Goal: Find specific page/section: Find specific page/section

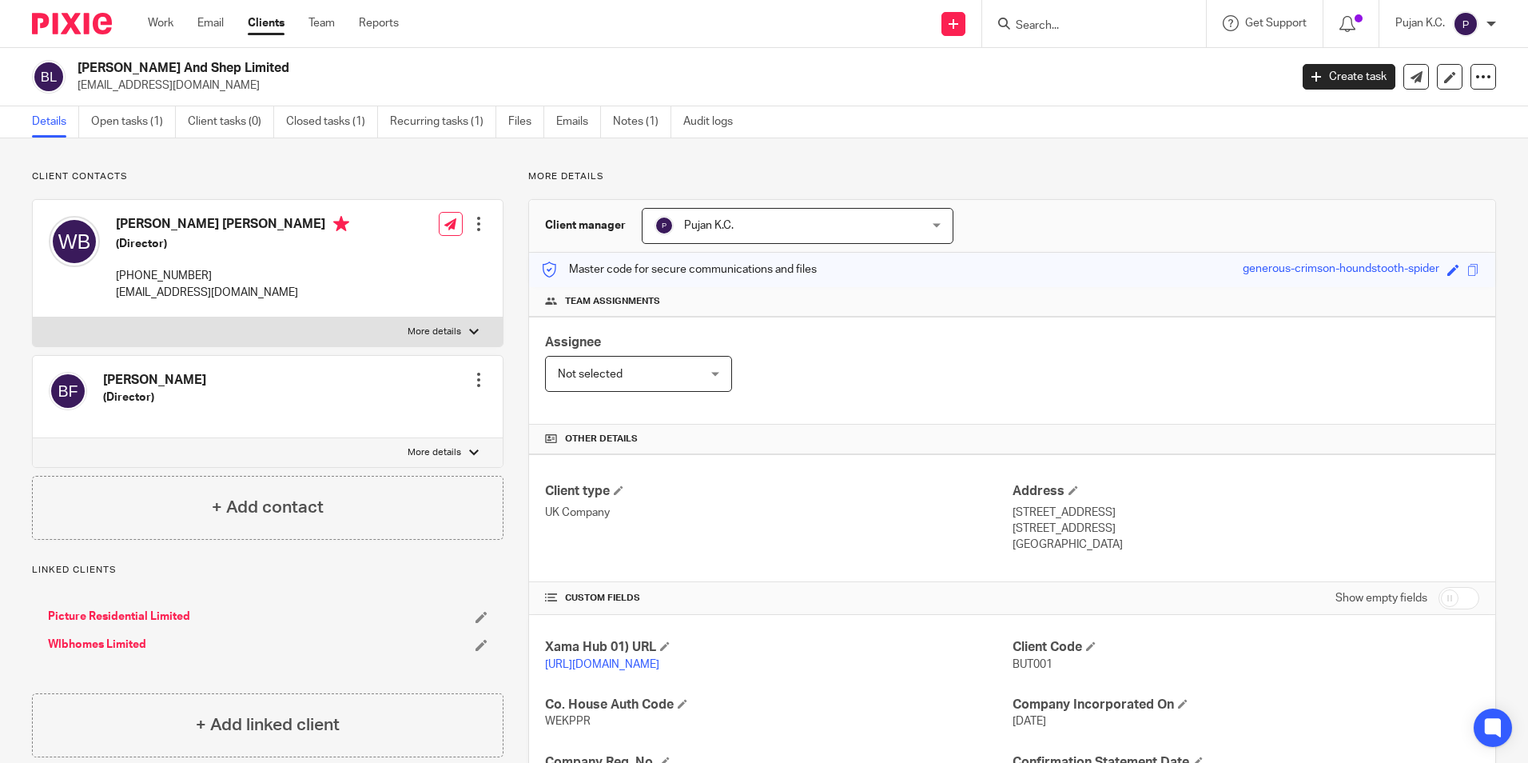
click at [1066, 27] on input "Search" at bounding box center [1086, 26] width 144 height 14
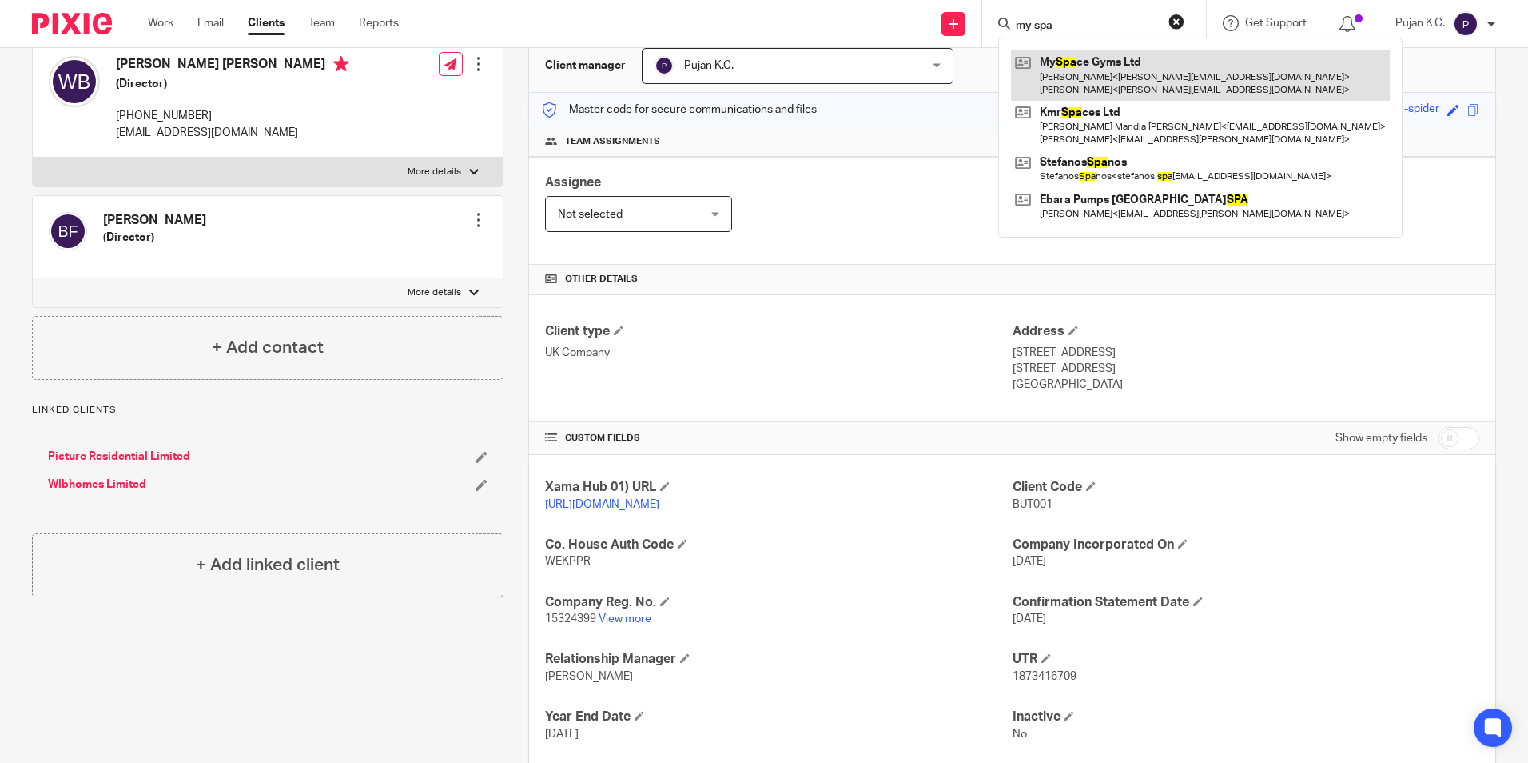
type input "my spa"
click at [1061, 81] on link at bounding box center [1200, 75] width 379 height 50
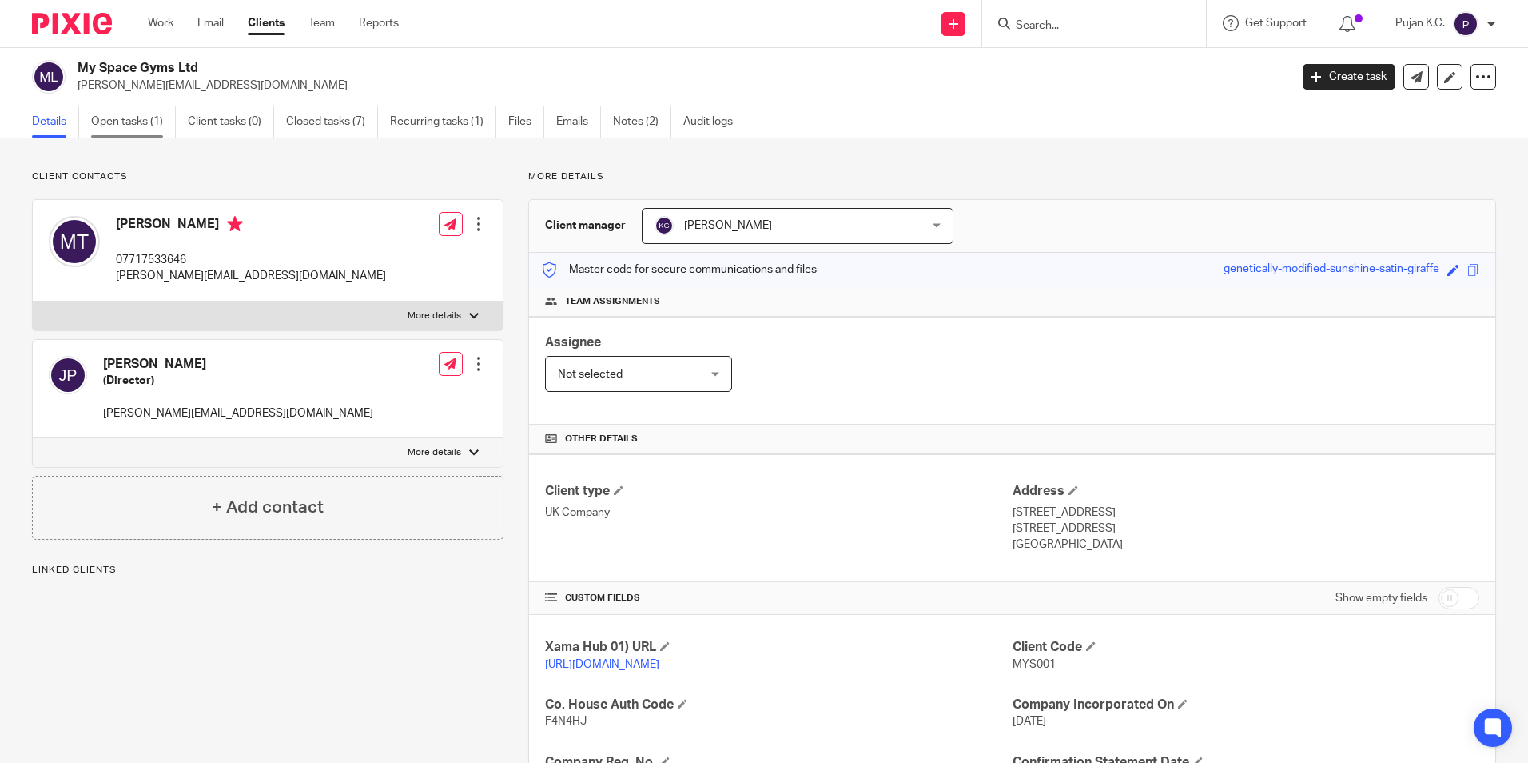
click at [122, 123] on link "Open tasks (1)" at bounding box center [133, 121] width 85 height 31
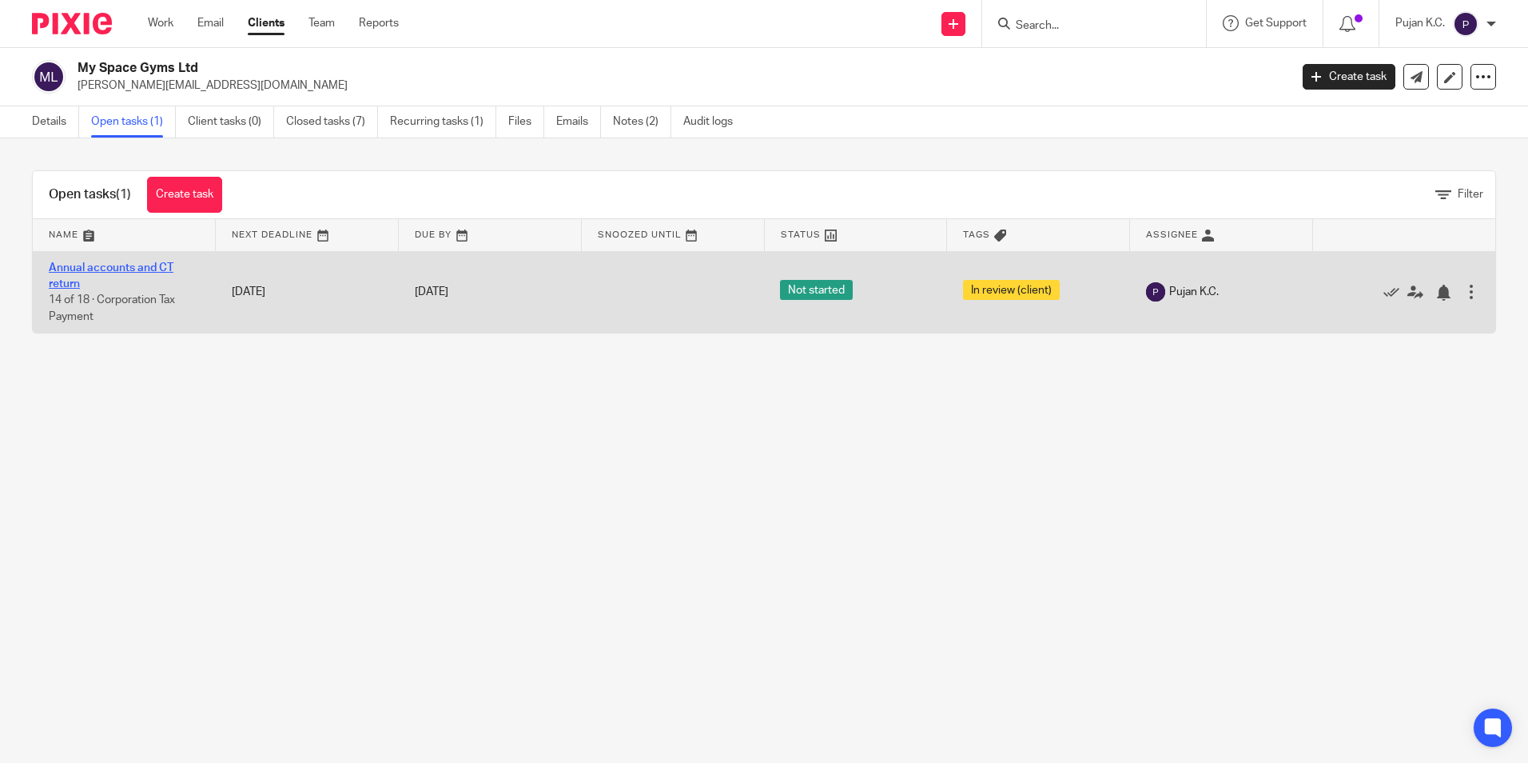
click at [124, 269] on link "Annual accounts and CT return" at bounding box center [111, 275] width 125 height 27
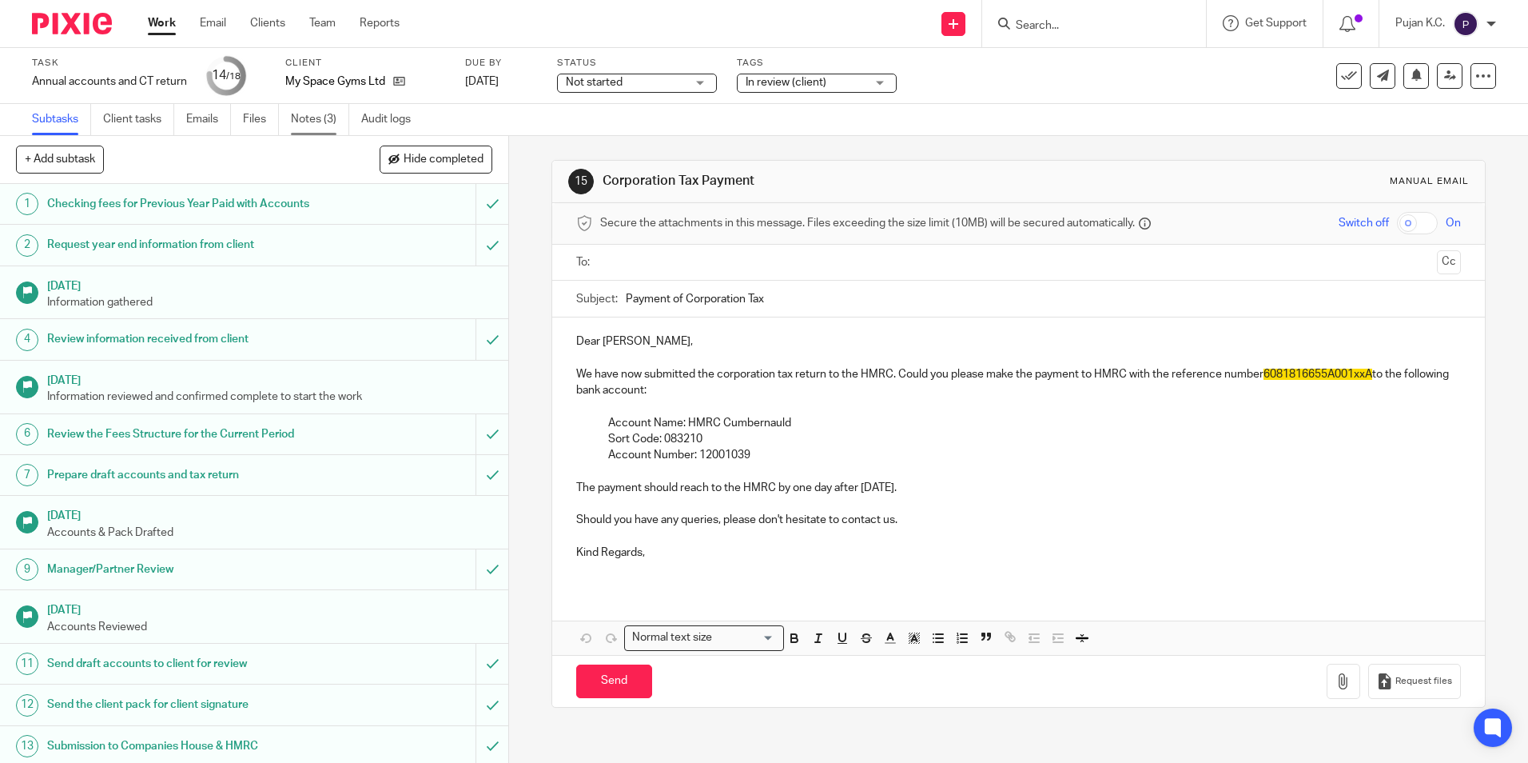
click at [298, 117] on link "Notes (3)" at bounding box center [320, 119] width 58 height 31
